Goal: Task Accomplishment & Management: Use online tool/utility

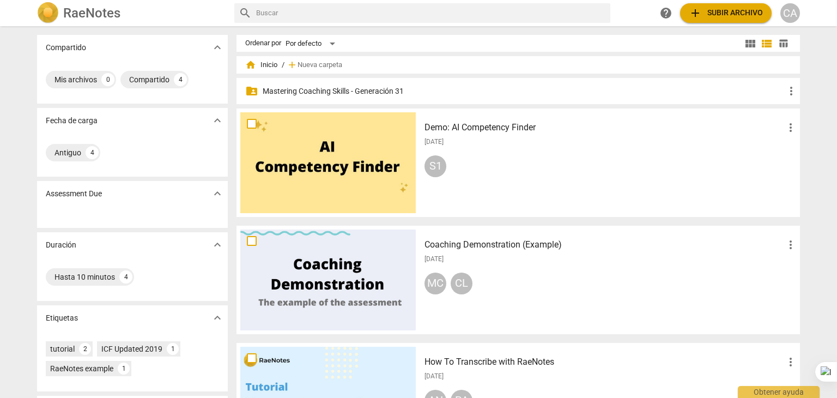
click at [281, 96] on p "Mastering Coaching Skills - Generación 31" at bounding box center [524, 91] width 522 height 11
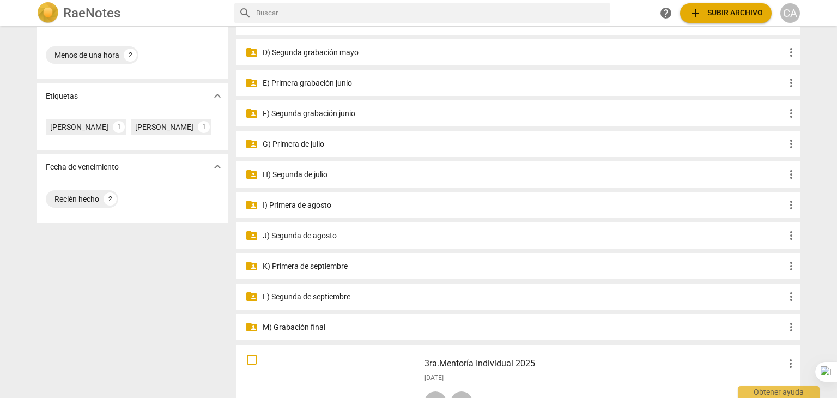
scroll to position [240, 0]
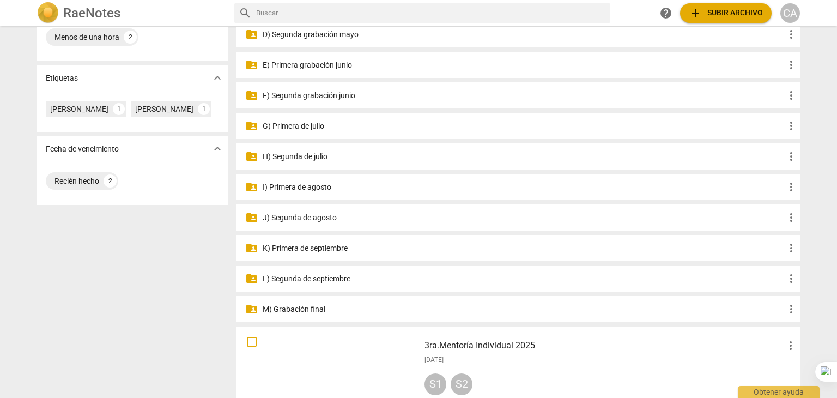
click at [309, 214] on p "J) Segunda de agosto" at bounding box center [524, 217] width 522 height 11
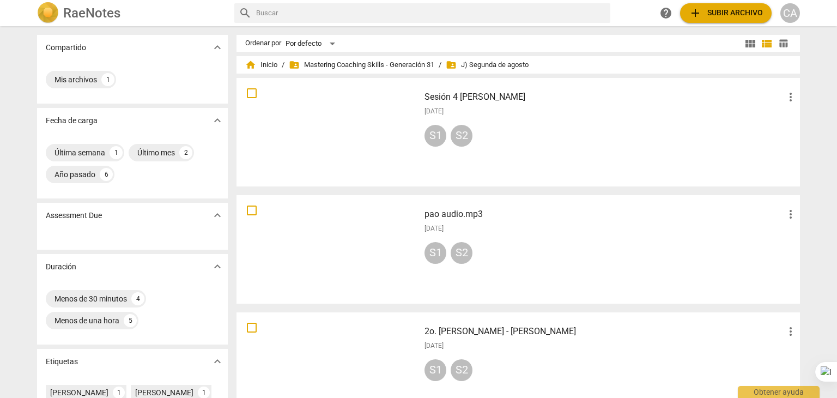
click at [387, 132] on div at bounding box center [327, 132] width 175 height 101
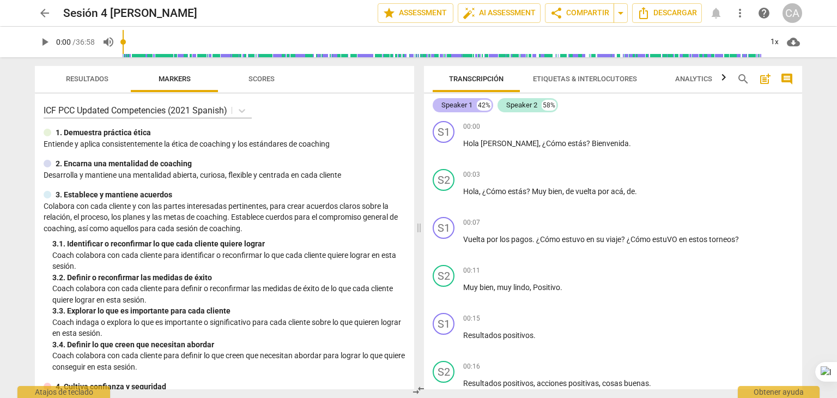
click at [467, 104] on div "Speaker 1" at bounding box center [456, 105] width 31 height 11
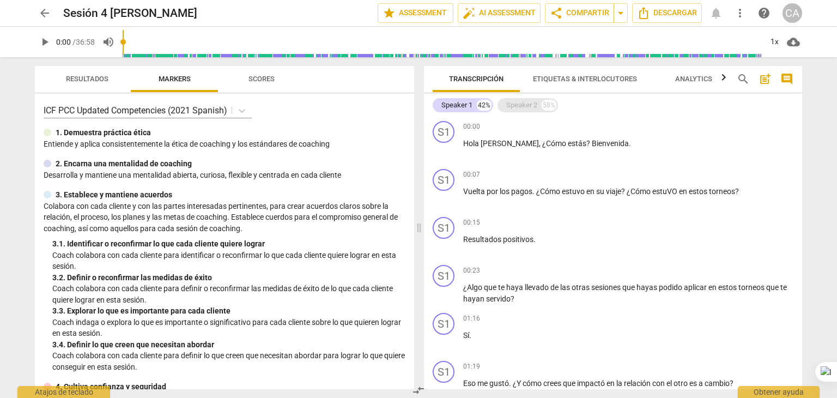
click at [513, 103] on div "Speaker 2" at bounding box center [521, 105] width 31 height 11
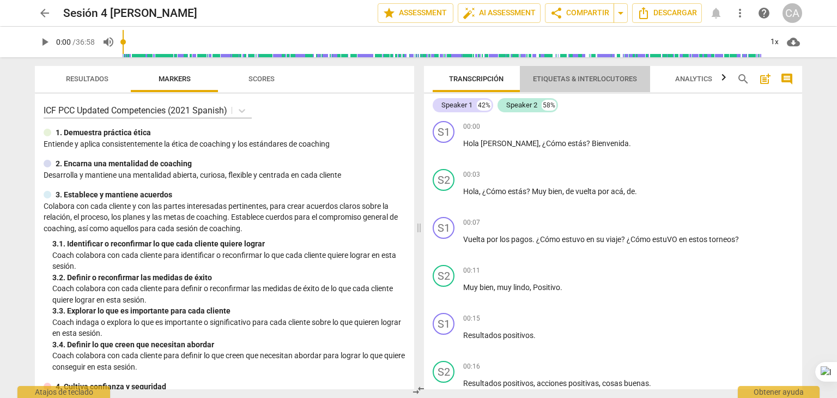
click at [579, 79] on span "Etiquetas & Interlocutores" at bounding box center [585, 79] width 104 height 8
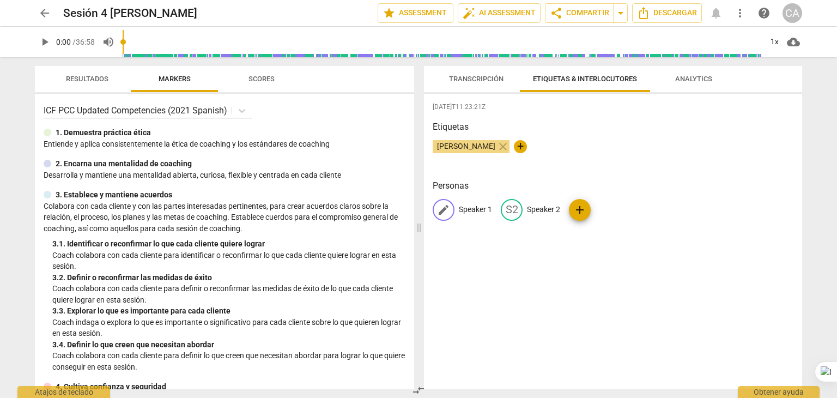
click at [471, 204] on p "Speaker 1" at bounding box center [475, 209] width 33 height 11
type input "Coach"
click at [612, 212] on p "Speaker 2" at bounding box center [614, 209] width 33 height 11
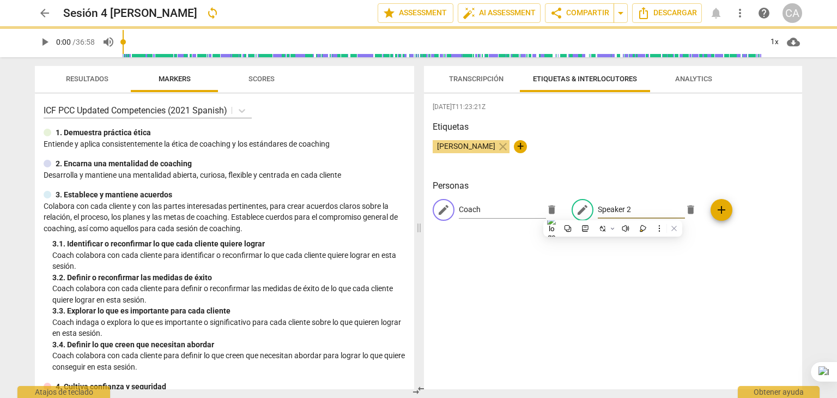
click at [612, 212] on input "Speaker 2" at bounding box center [641, 209] width 87 height 17
click at [612, 212] on div "edit Speaker 2 delete" at bounding box center [637, 210] width 130 height 22
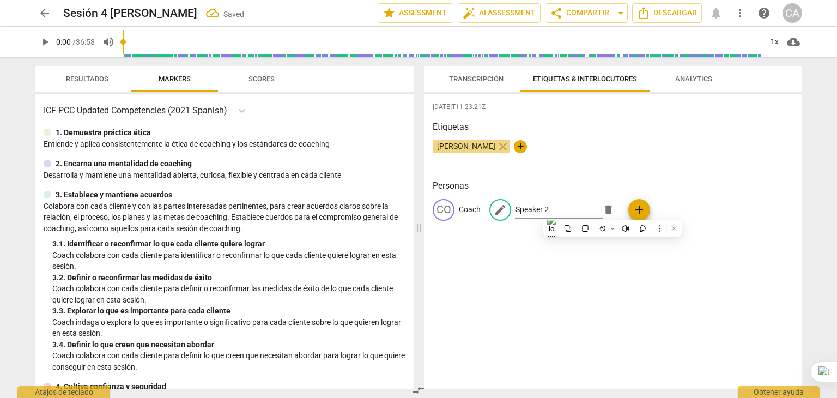
click at [612, 212] on div "edit Speaker 2 delete" at bounding box center [554, 210] width 130 height 22
drag, startPoint x: 551, startPoint y: 208, endPoint x: 515, endPoint y: 211, distance: 36.1
click at [515, 211] on input "Speaker 2" at bounding box center [558, 209] width 87 height 17
type input "Cliente"
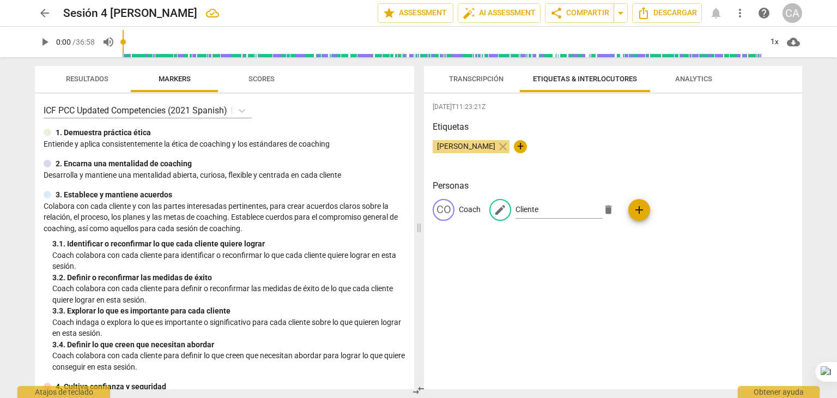
click at [561, 309] on div "[DATE]T11:23:21Z Etiquetas [PERSON_NAME] close + Personas CO Coach edit Cliente…" at bounding box center [613, 241] width 378 height 295
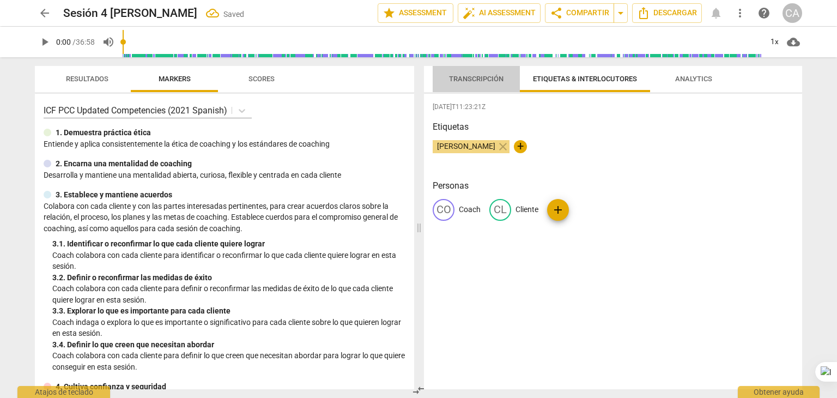
click at [465, 72] on span "Transcripción" at bounding box center [476, 79] width 81 height 15
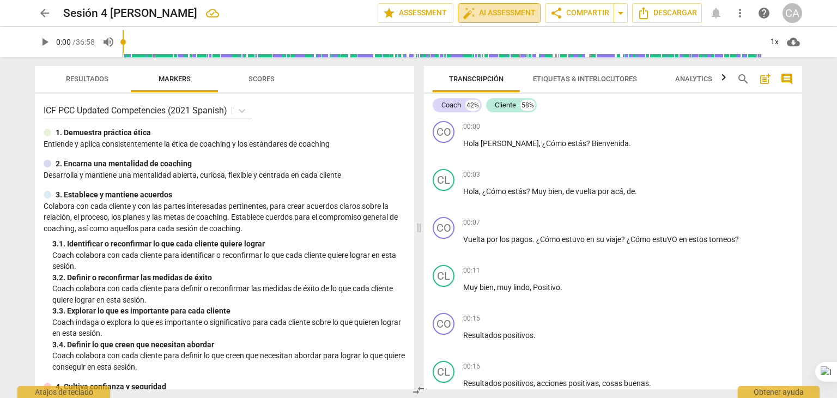
click at [509, 16] on span "auto_fix_high AI Assessment" at bounding box center [499, 13] width 73 height 13
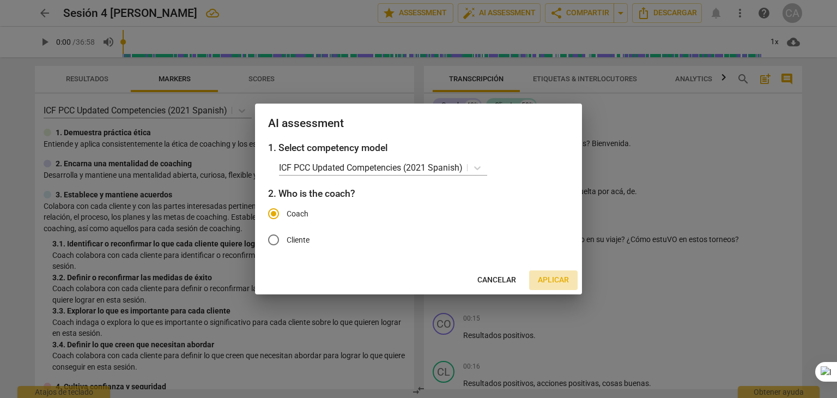
click at [555, 273] on button "Aplicar" at bounding box center [553, 280] width 48 height 20
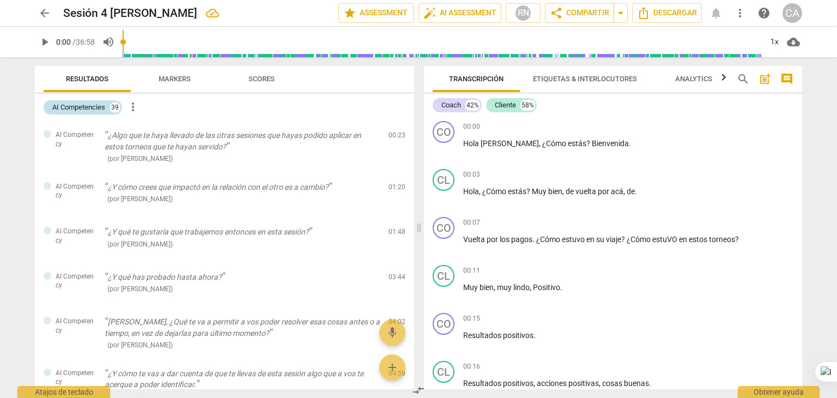
click at [89, 110] on div "AI Competencies" at bounding box center [78, 107] width 53 height 11
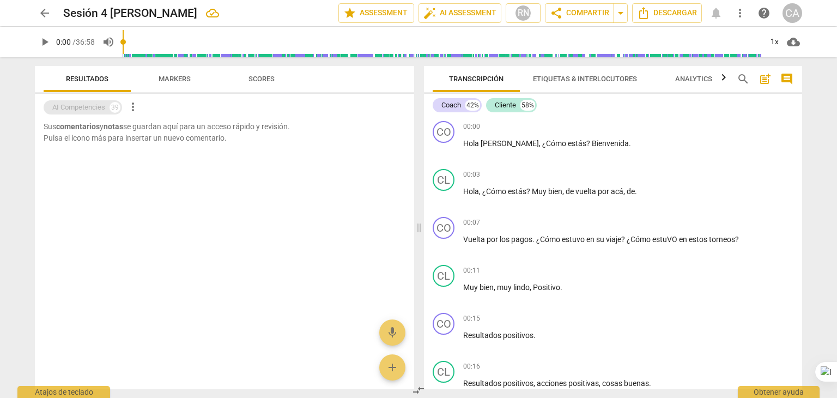
click at [89, 110] on div "AI Competencies" at bounding box center [78, 107] width 53 height 11
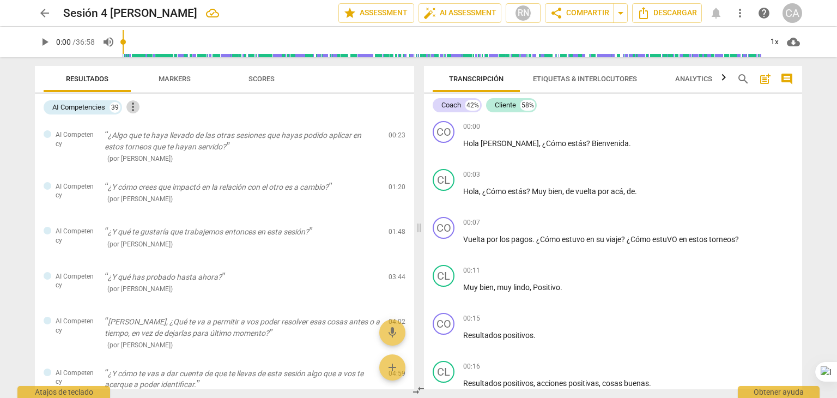
click at [137, 107] on span "more_vert" at bounding box center [132, 106] width 13 height 13
click at [177, 112] on li "Uncheck all" at bounding box center [158, 107] width 62 height 26
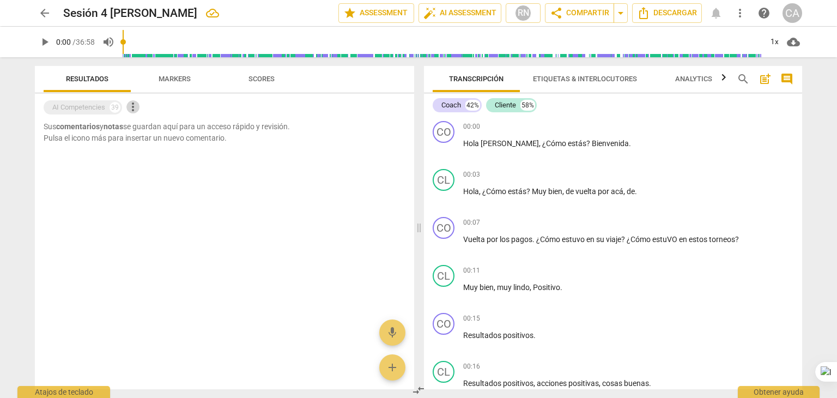
click at [133, 110] on span "more_vert" at bounding box center [132, 106] width 13 height 13
click at [153, 107] on li "Uncheck all" at bounding box center [158, 107] width 62 height 26
click at [99, 111] on div "AI Competencies" at bounding box center [78, 107] width 53 height 11
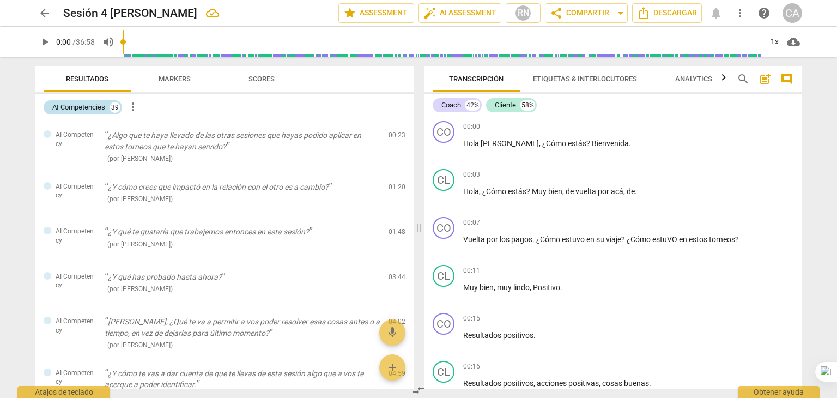
click at [99, 111] on div "AI Competencies" at bounding box center [78, 107] width 53 height 11
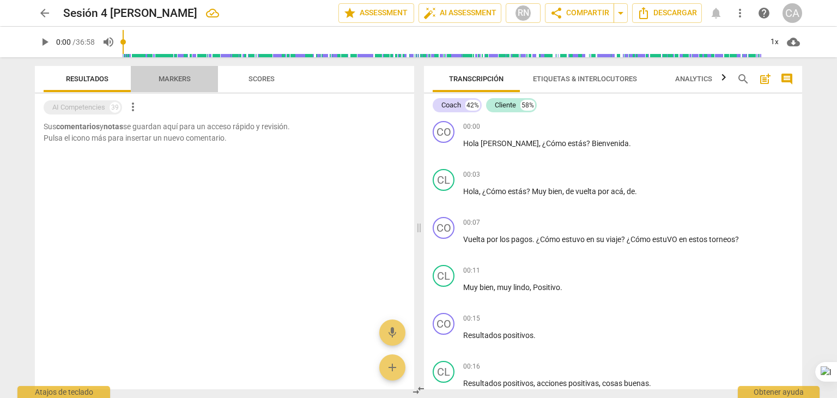
click at [166, 85] on span "Markers" at bounding box center [174, 79] width 58 height 15
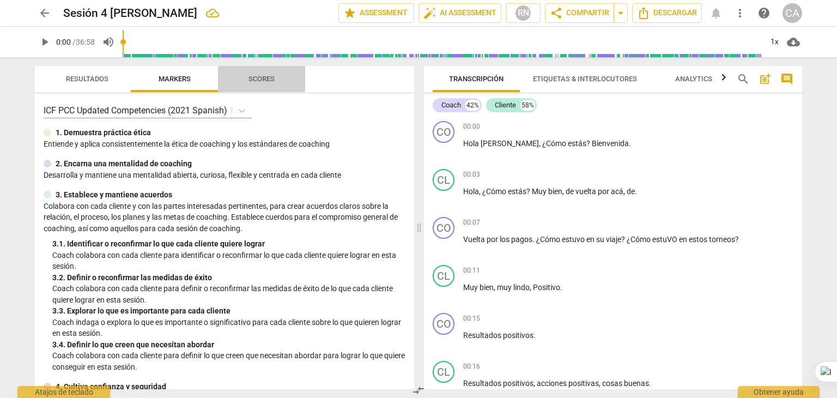
click at [257, 80] on span "Scores" at bounding box center [261, 79] width 26 height 8
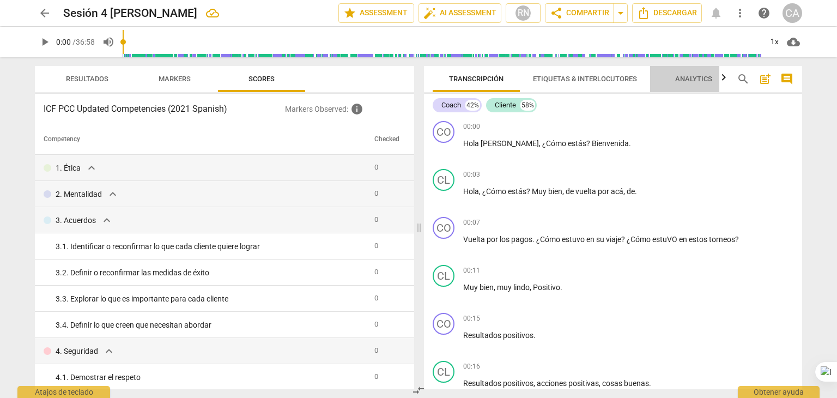
click at [680, 76] on span "Analytics" at bounding box center [693, 79] width 37 height 8
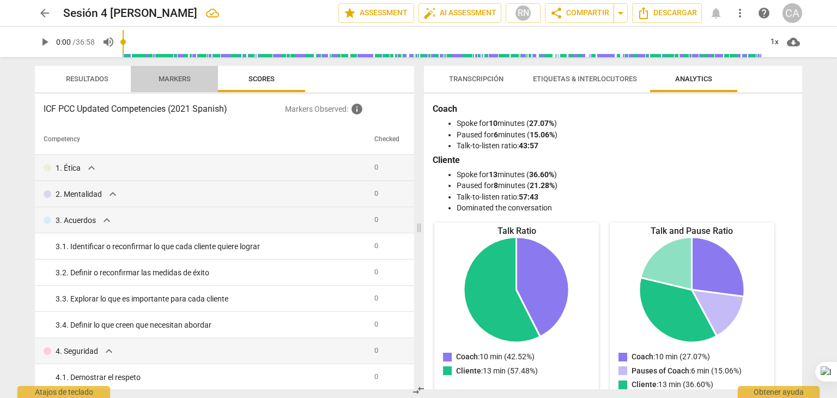
click at [161, 81] on span "Markers" at bounding box center [175, 79] width 32 height 8
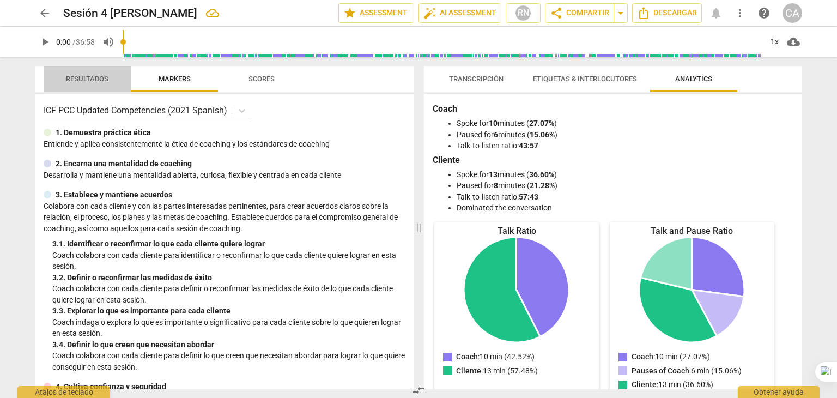
click at [91, 72] on span "Resultados" at bounding box center [87, 79] width 69 height 15
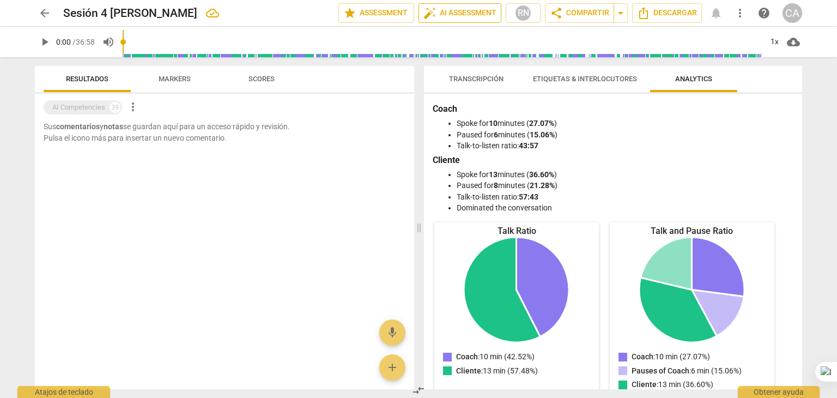
click at [433, 7] on span "auto_fix_high" at bounding box center [429, 13] width 13 height 13
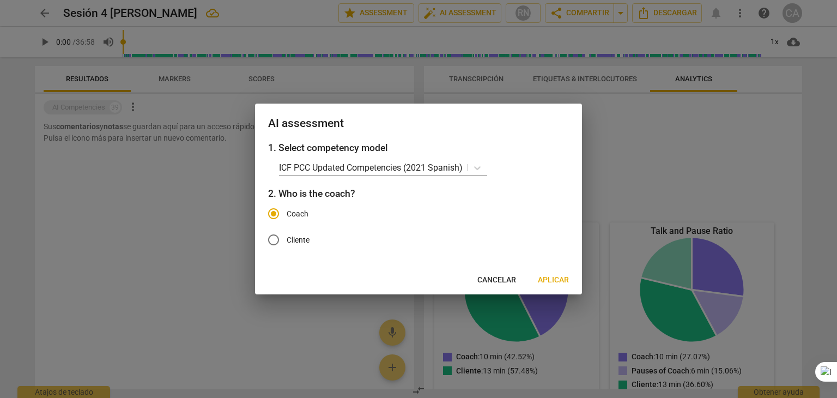
click at [559, 281] on span "Aplicar" at bounding box center [553, 280] width 31 height 11
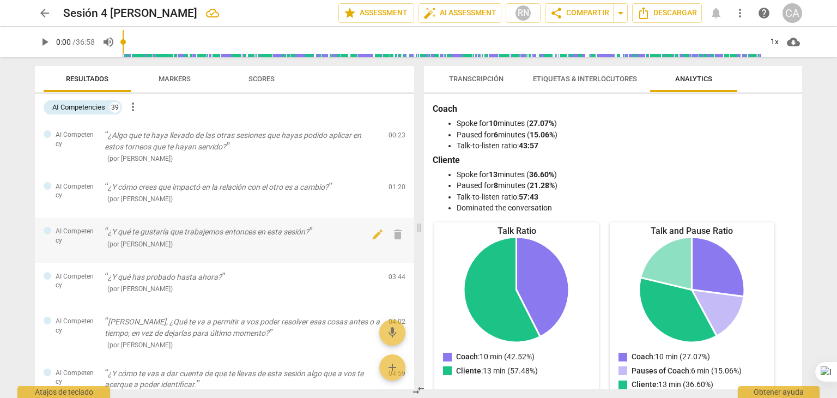
click at [266, 246] on div "( por [PERSON_NAME] )" at bounding box center [242, 243] width 275 height 11
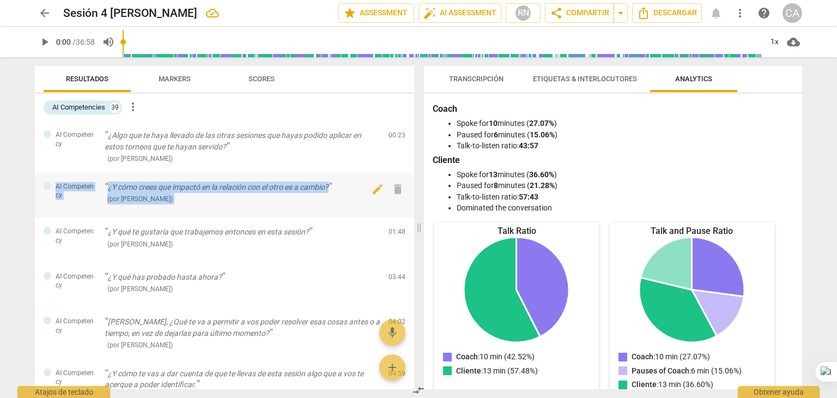
drag, startPoint x: 405, startPoint y: 150, endPoint x: 409, endPoint y: 188, distance: 37.7
click at [409, 188] on div "AI Competency ¿Algo que te haya llevado de las otras sesiones que hayas podido …" at bounding box center [224, 255] width 379 height 268
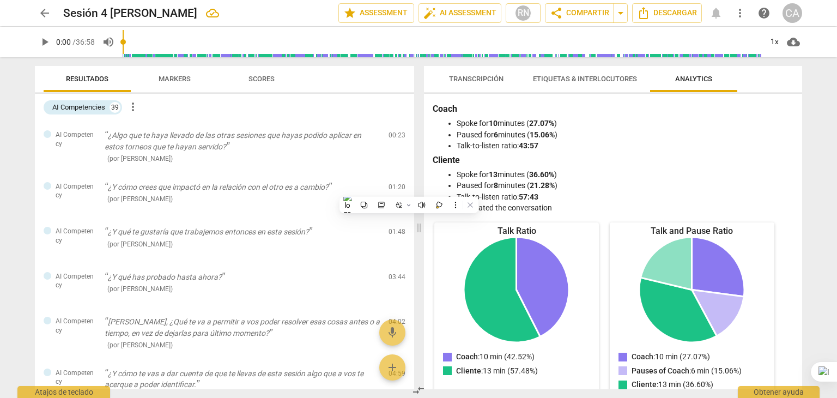
click at [424, 148] on div "Coach Spoke for 10 minutes ( 27.07% ) Paused for 6 minutes ( 15.06% ) Talk-to-l…" at bounding box center [613, 241] width 378 height 295
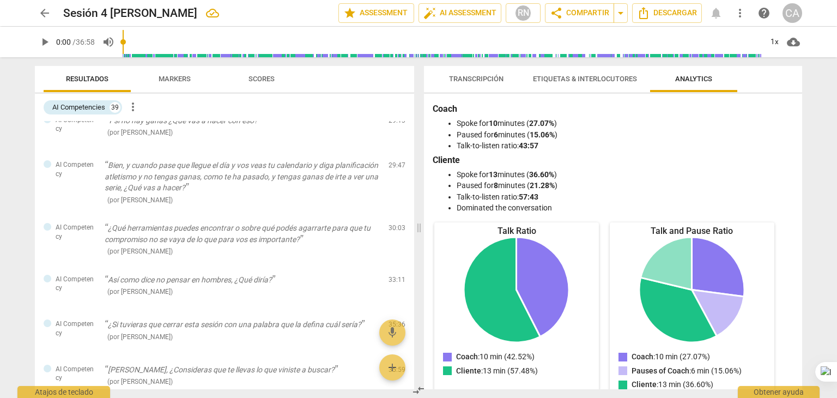
scroll to position [1673, 0]
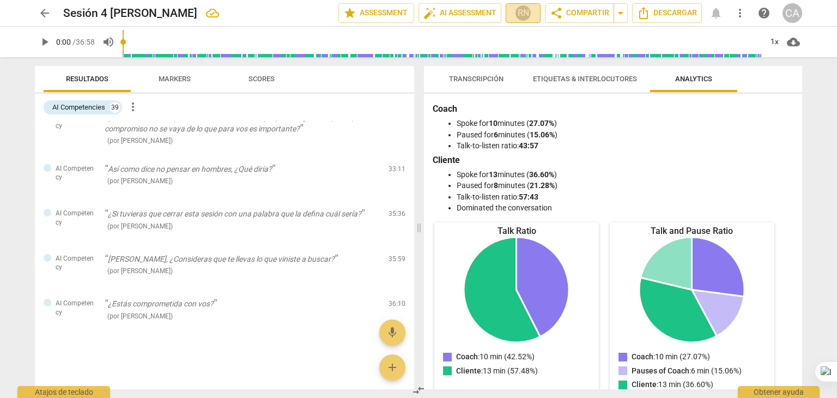
click at [522, 16] on div "RN" at bounding box center [523, 13] width 16 height 16
drag, startPoint x: 411, startPoint y: 357, endPoint x: 410, endPoint y: 226, distance: 131.3
click at [410, 226] on div at bounding box center [418, 199] width 837 height 398
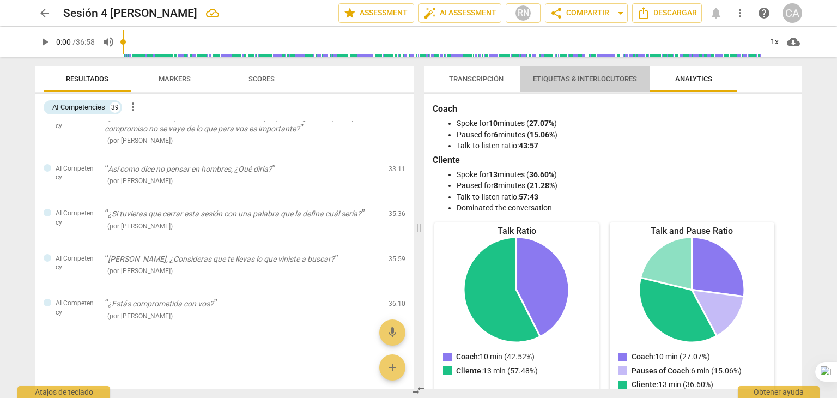
click at [608, 69] on button "Etiquetas & Interlocutores" at bounding box center [585, 79] width 130 height 26
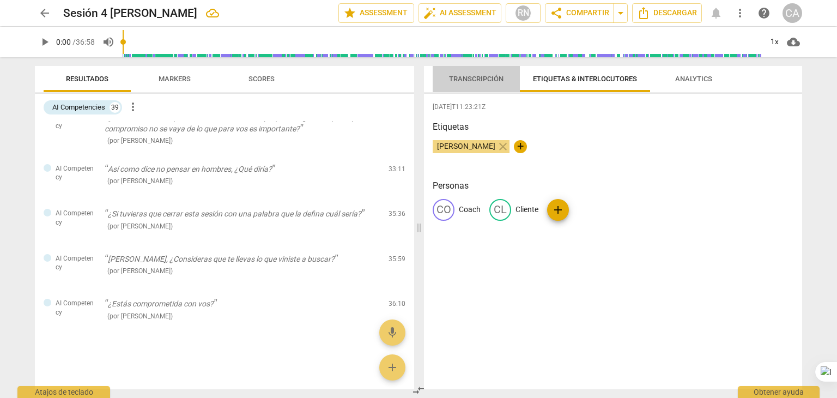
click at [473, 72] on span "Transcripción" at bounding box center [476, 79] width 81 height 15
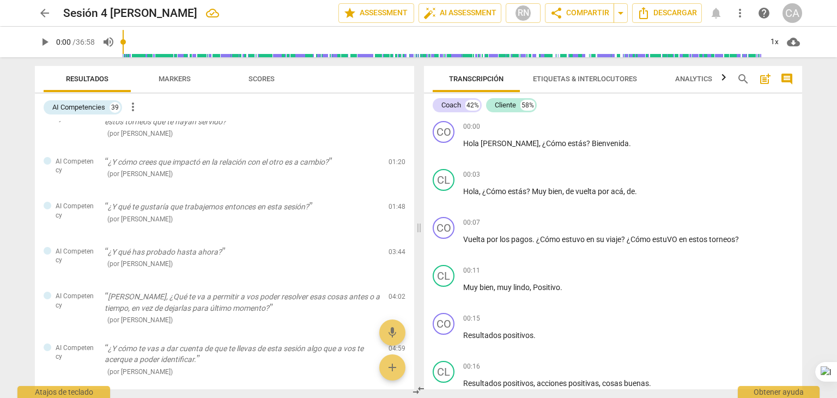
scroll to position [0, 0]
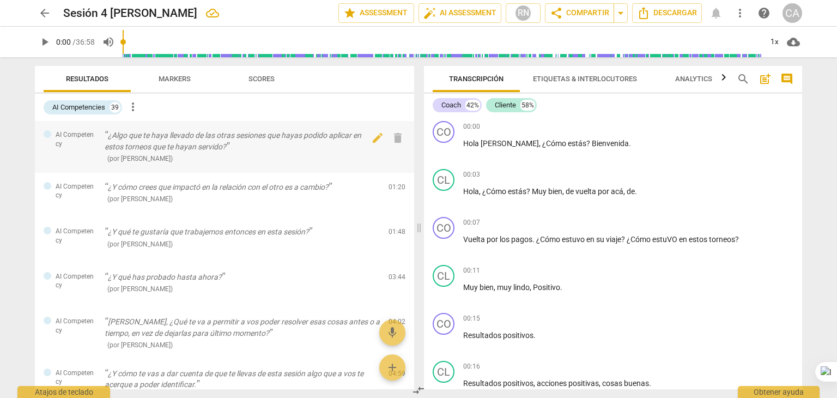
click at [196, 138] on p "¿Algo que te haya llevado de las otras sesiones que hayas podido aplicar en est…" at bounding box center [242, 141] width 275 height 22
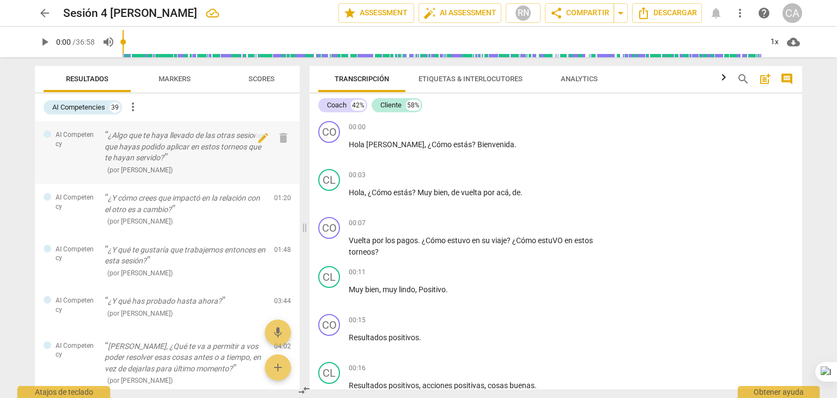
scroll to position [218, 0]
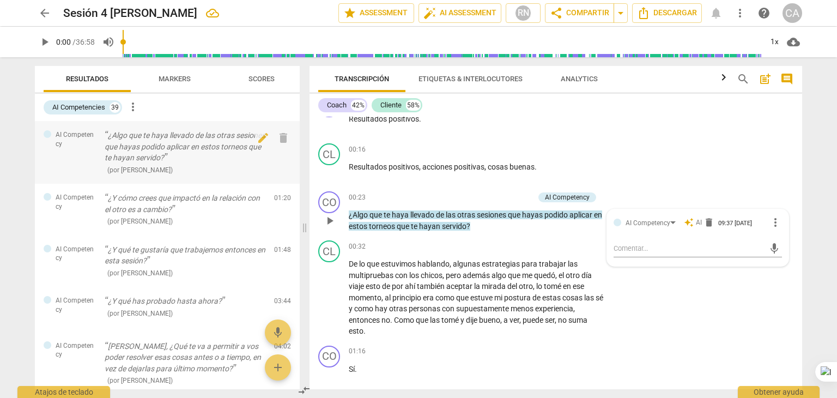
click at [196, 138] on p "¿Algo que te haya llevado de las otras sesiones que hayas podido aplicar en est…" at bounding box center [185, 147] width 161 height 34
click at [466, 18] on span "auto_fix_high AI Assessment" at bounding box center [459, 13] width 73 height 13
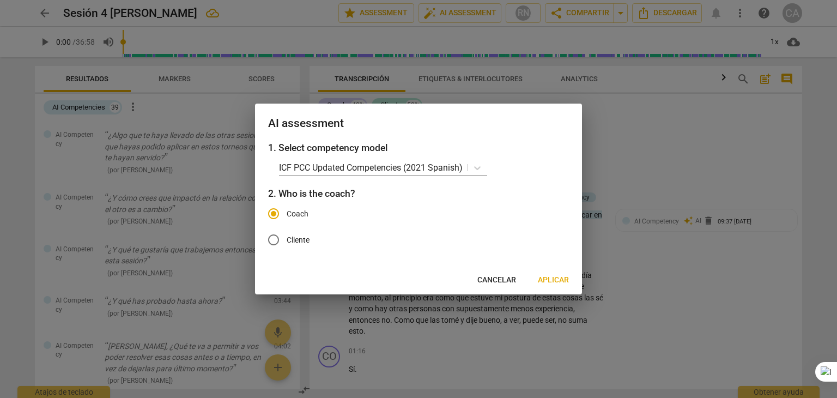
click at [499, 279] on span "Cancelar" at bounding box center [496, 280] width 39 height 11
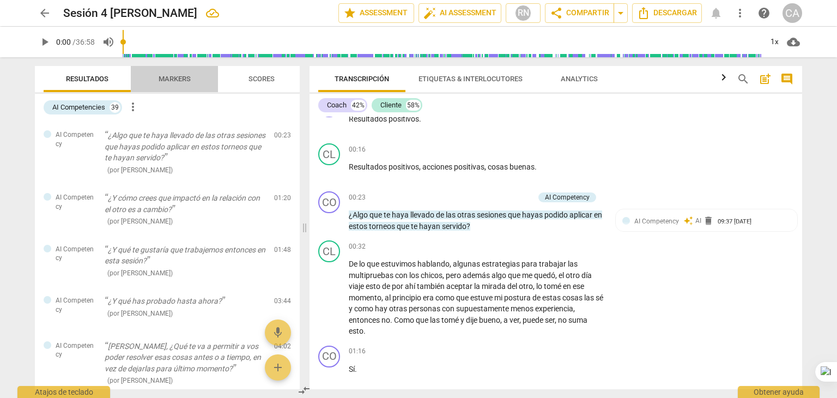
click at [181, 74] on span "Markers" at bounding box center [174, 79] width 58 height 15
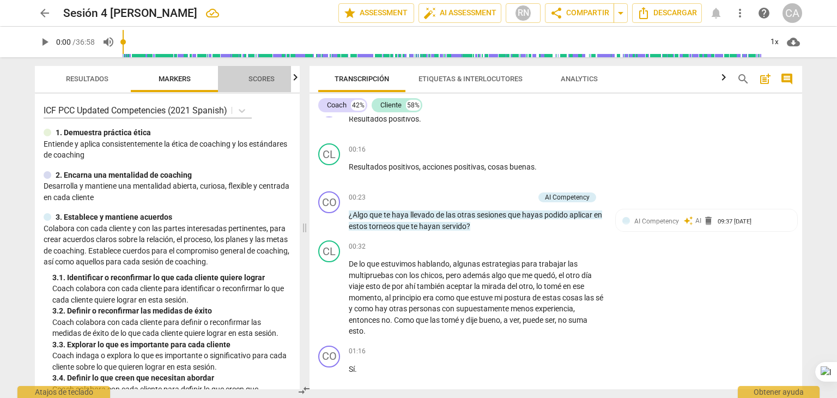
click at [264, 83] on span "Scores" at bounding box center [261, 79] width 52 height 15
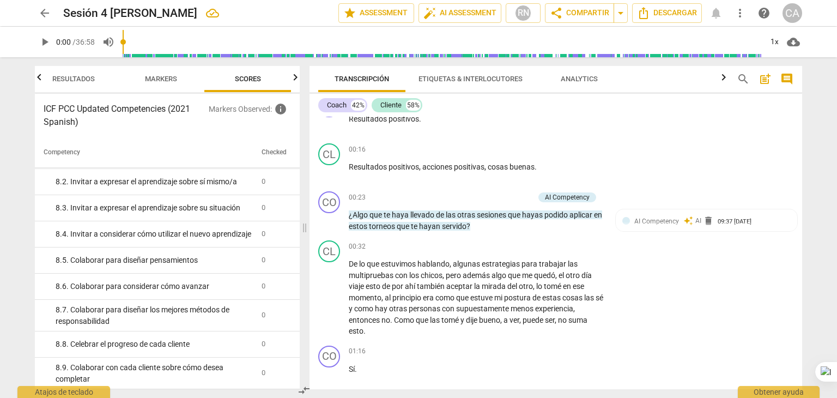
scroll to position [0, 0]
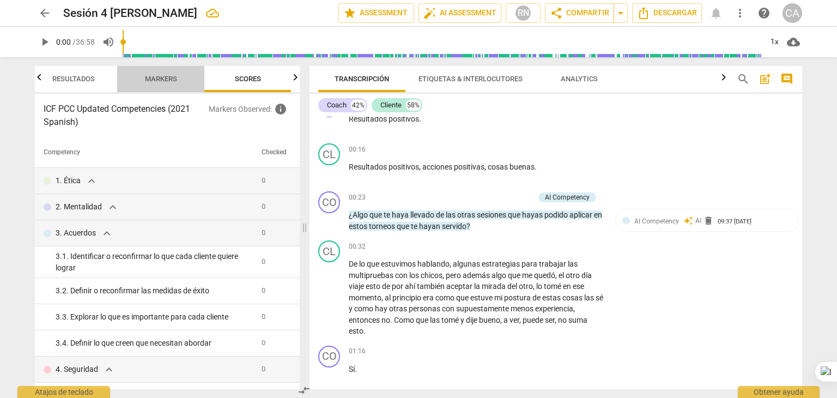
click at [163, 86] on span "Markers" at bounding box center [161, 79] width 58 height 15
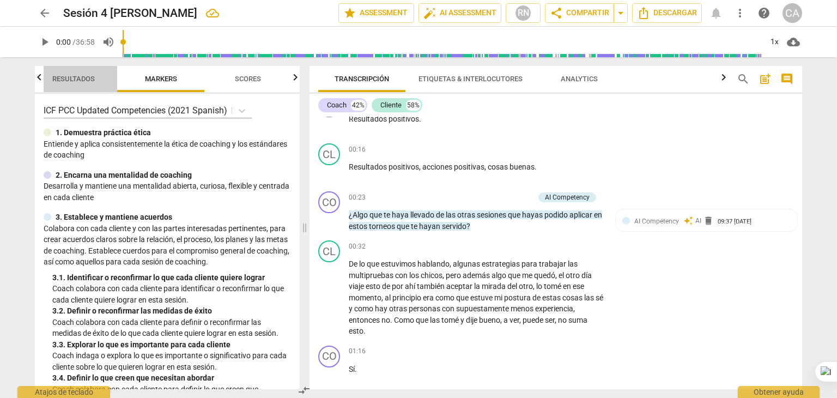
click at [76, 81] on span "Resultados" at bounding box center [73, 79] width 42 height 8
